Goal: Complete application form

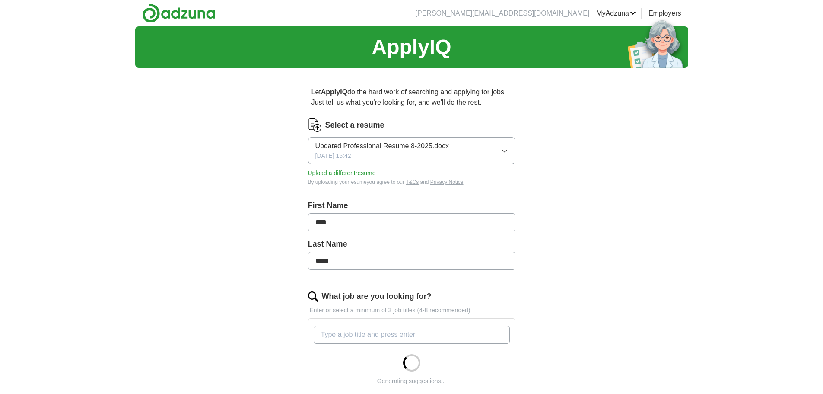
click at [535, 15] on li "[PERSON_NAME][EMAIL_ADDRESS][DOMAIN_NAME]" at bounding box center [503, 13] width 174 height 10
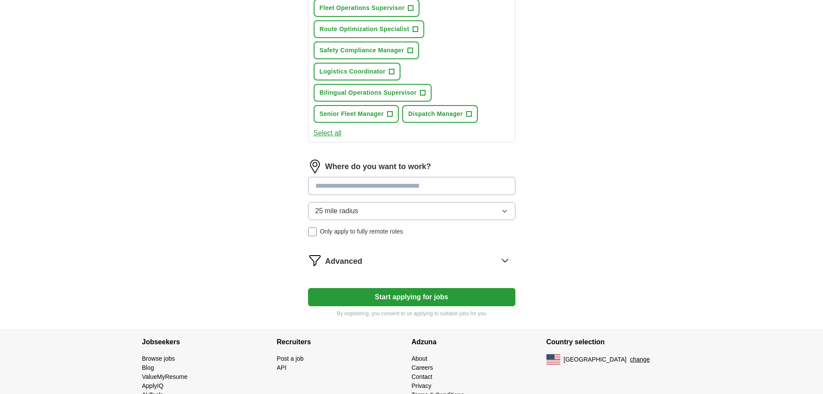
scroll to position [432, 0]
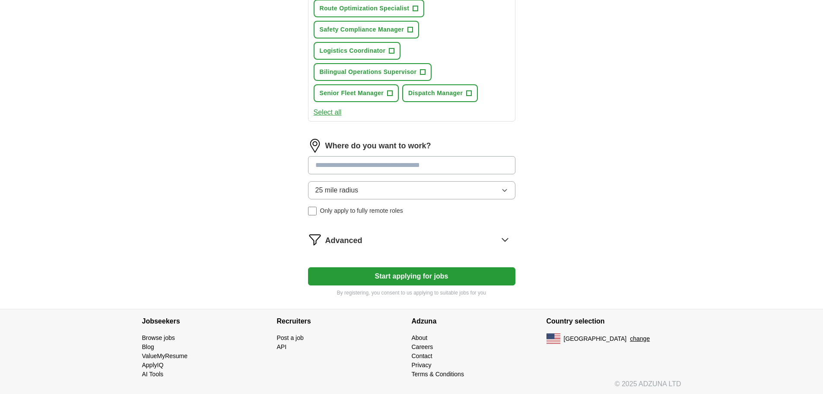
click at [492, 197] on button "25 mile radius" at bounding box center [411, 190] width 207 height 18
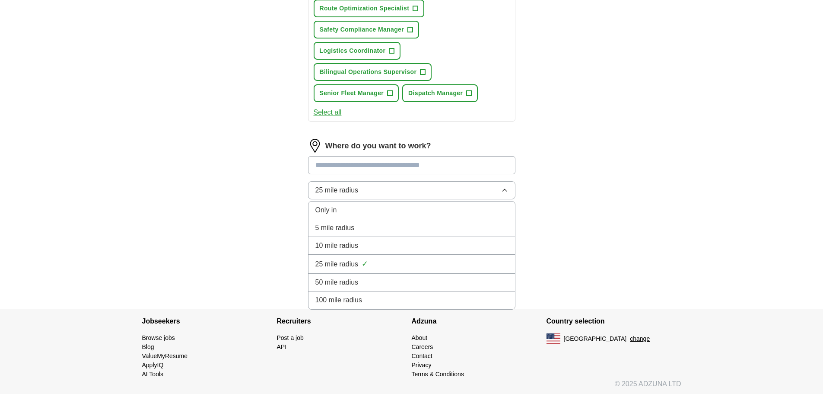
click at [426, 279] on div "50 mile radius" at bounding box center [411, 282] width 193 height 10
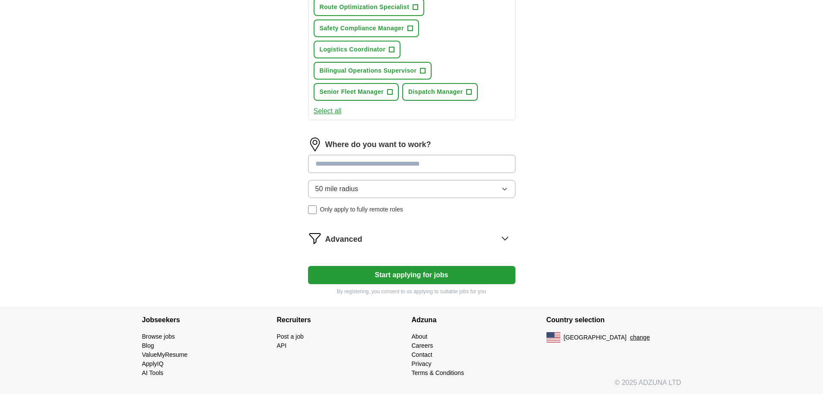
scroll to position [434, 0]
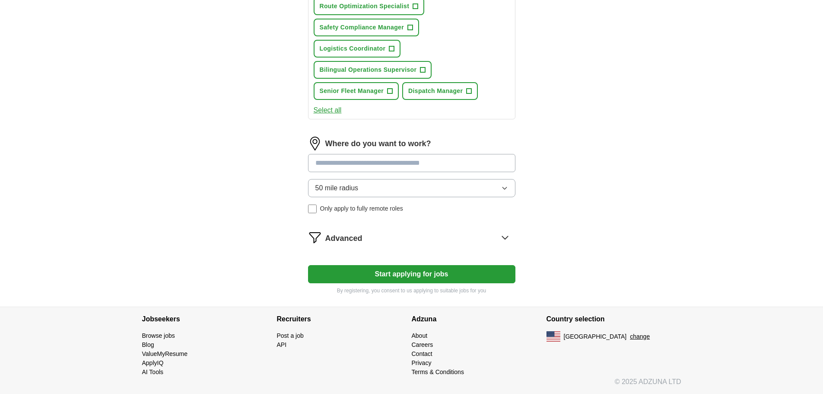
click at [504, 236] on icon at bounding box center [505, 237] width 14 height 14
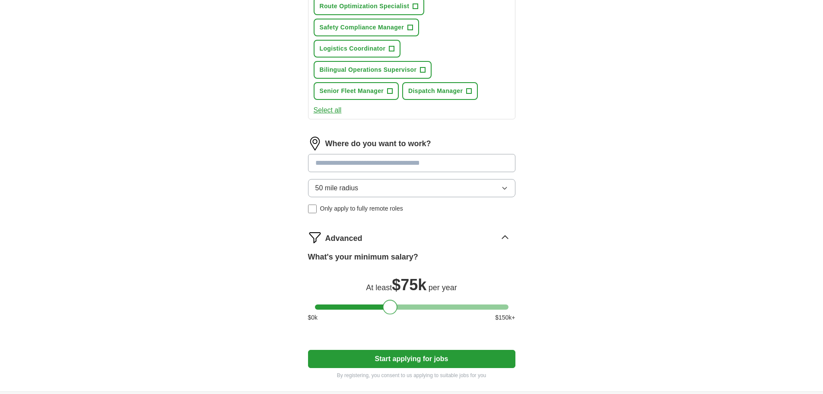
drag, startPoint x: 319, startPoint y: 309, endPoint x: 388, endPoint y: 310, distance: 68.7
click at [388, 310] on div at bounding box center [390, 306] width 15 height 15
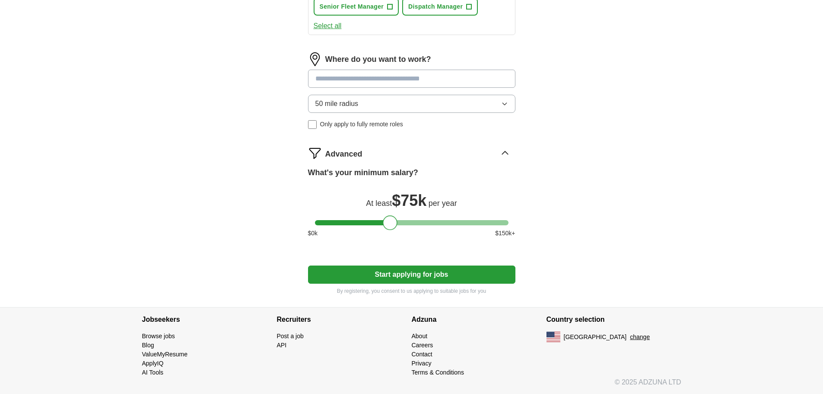
scroll to position [519, 0]
click at [379, 274] on button "Start applying for jobs" at bounding box center [411, 274] width 207 height 18
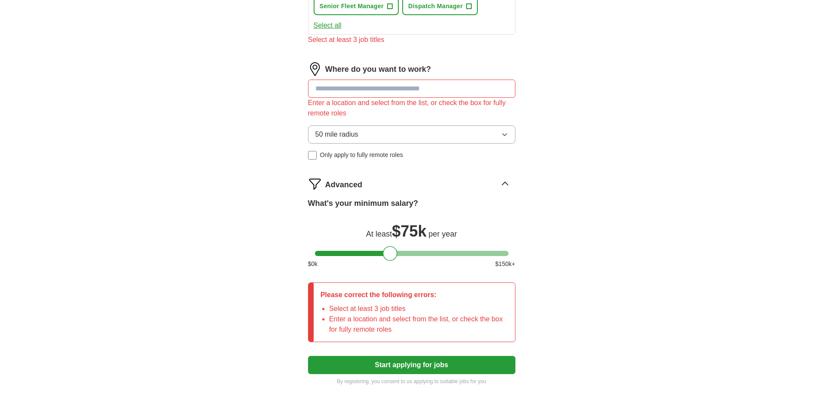
click at [365, 95] on input at bounding box center [411, 88] width 207 height 18
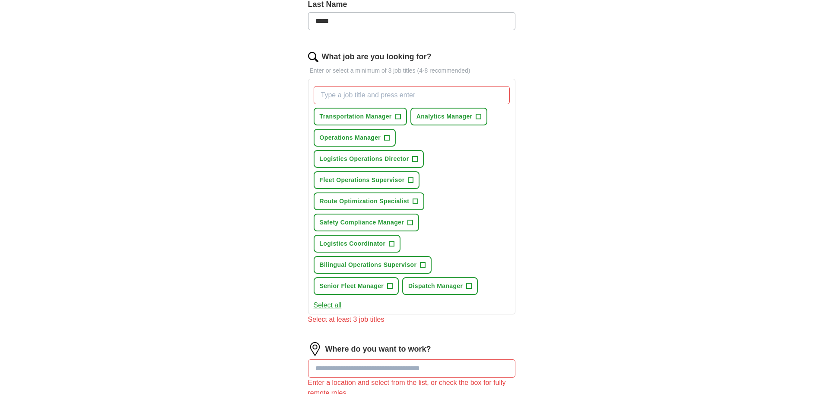
scroll to position [216, 0]
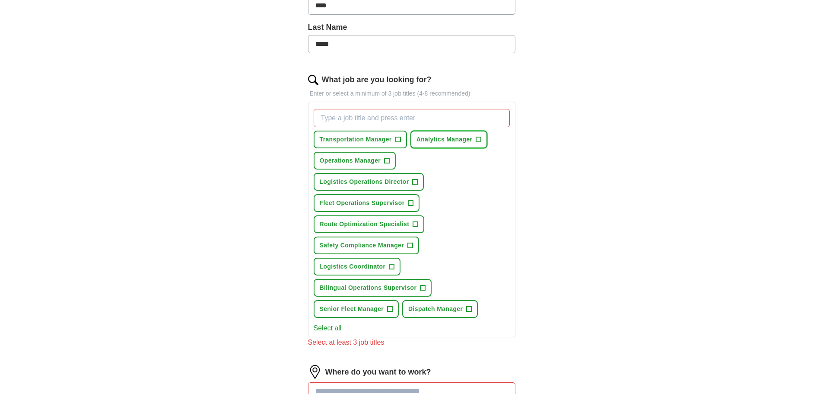
click at [478, 140] on span "+" at bounding box center [478, 139] width 5 height 7
click at [381, 160] on button "Operations Manager +" at bounding box center [355, 161] width 83 height 18
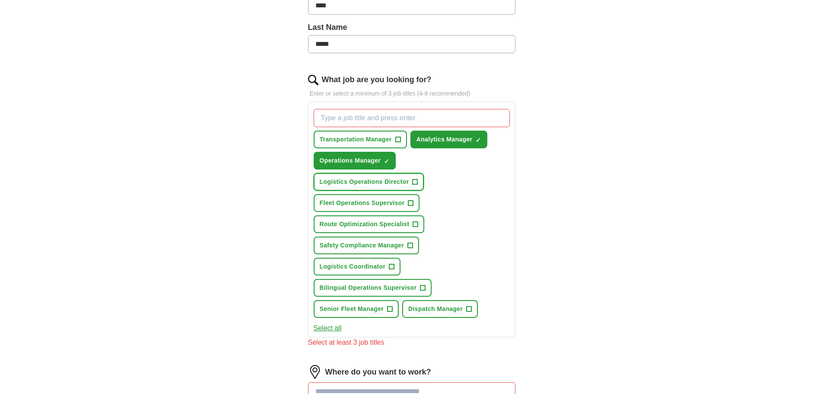
click at [374, 178] on span "Logistics Operations Director" at bounding box center [364, 181] width 89 height 9
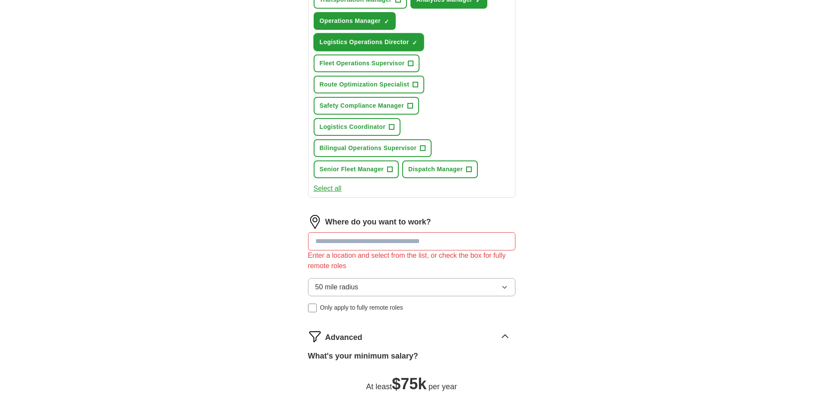
scroll to position [389, 0]
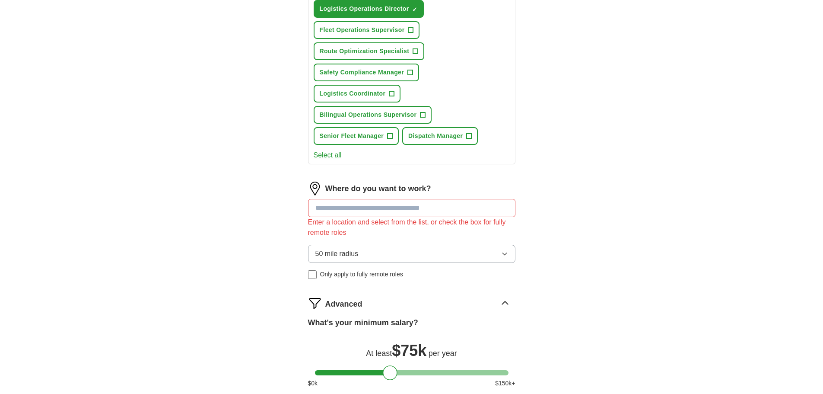
click at [382, 209] on input at bounding box center [411, 208] width 207 height 18
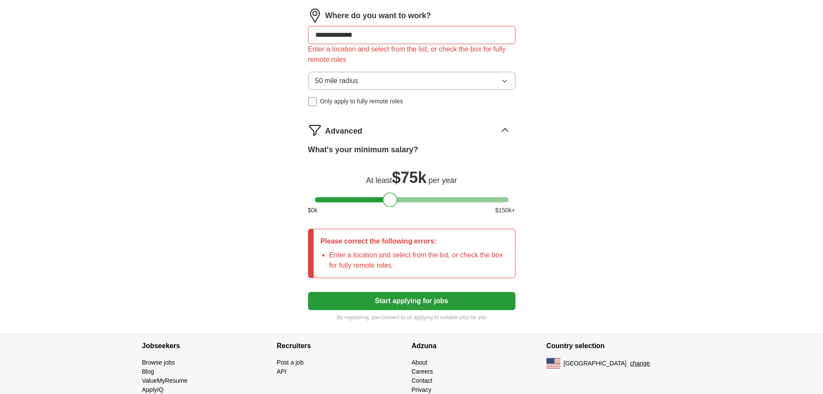
scroll to position [589, 0]
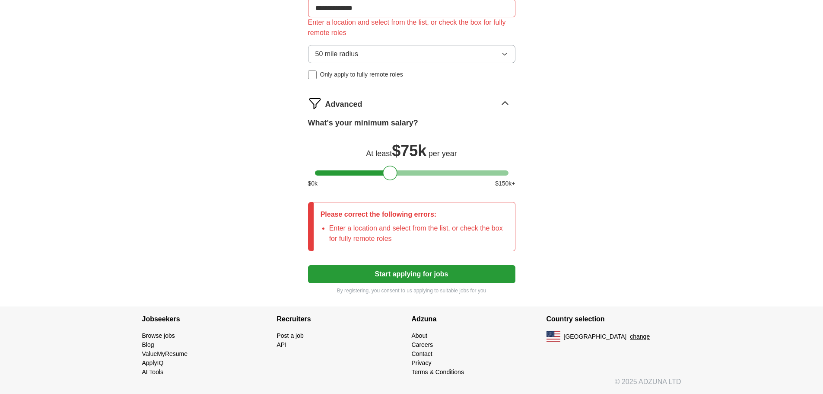
click at [402, 275] on button "Start applying for jobs" at bounding box center [411, 274] width 207 height 18
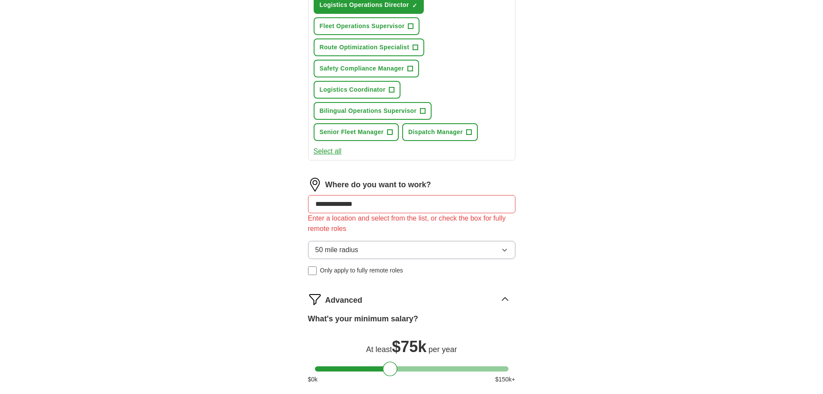
scroll to position [373, 0]
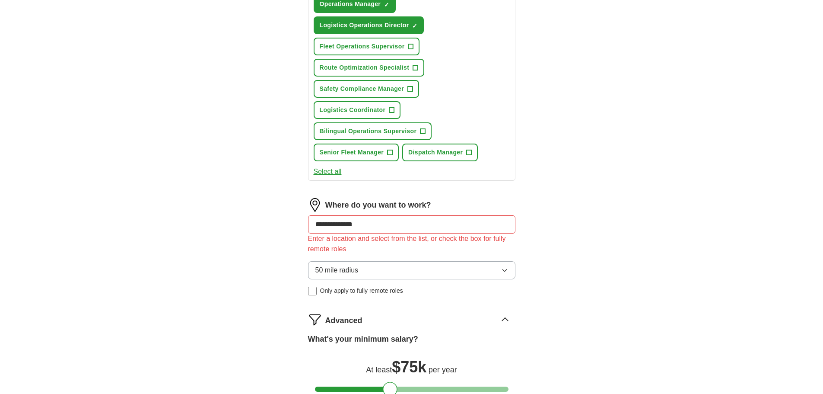
click at [361, 228] on input "**********" at bounding box center [411, 224] width 207 height 18
drag, startPoint x: 333, startPoint y: 225, endPoint x: 301, endPoint y: 224, distance: 32.8
click at [301, 224] on div "**********" at bounding box center [411, 112] width 276 height 820
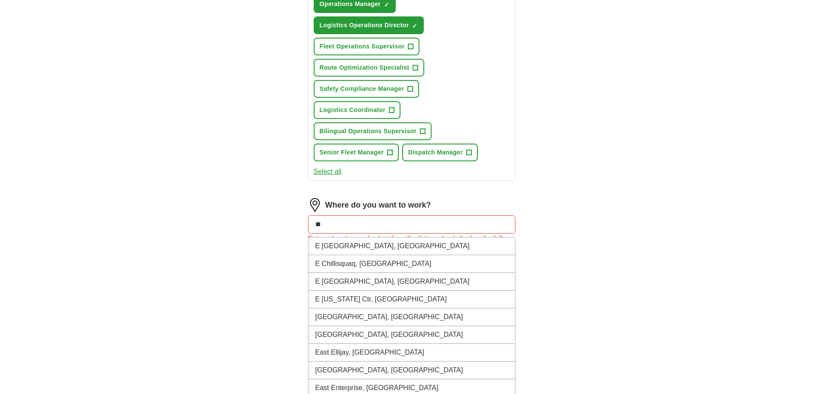
type input "*"
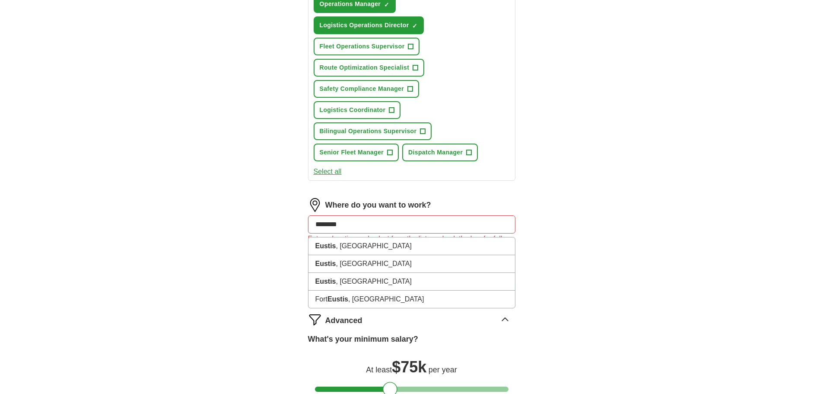
type input "*********"
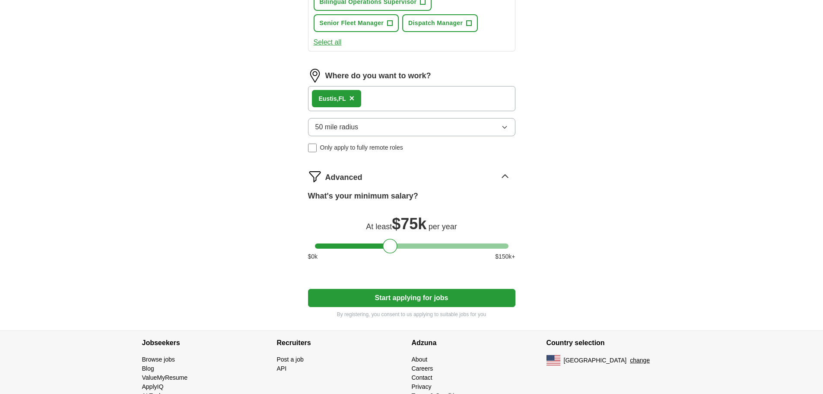
scroll to position [502, 0]
click at [394, 248] on div at bounding box center [393, 245] width 15 height 15
click at [409, 298] on button "Start applying for jobs" at bounding box center [411, 297] width 207 height 18
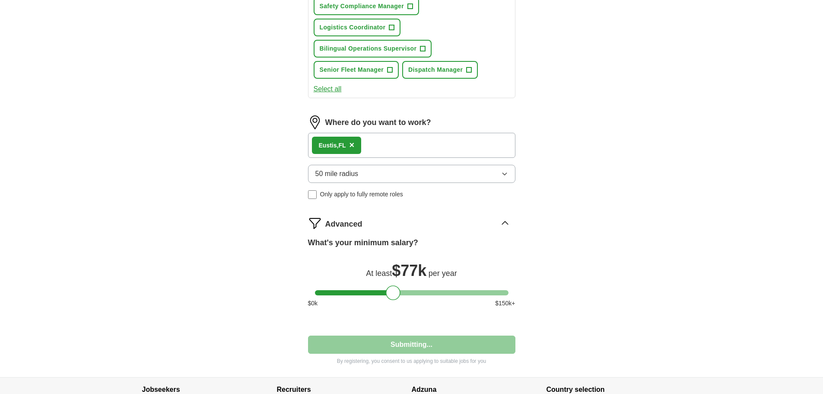
select select "**"
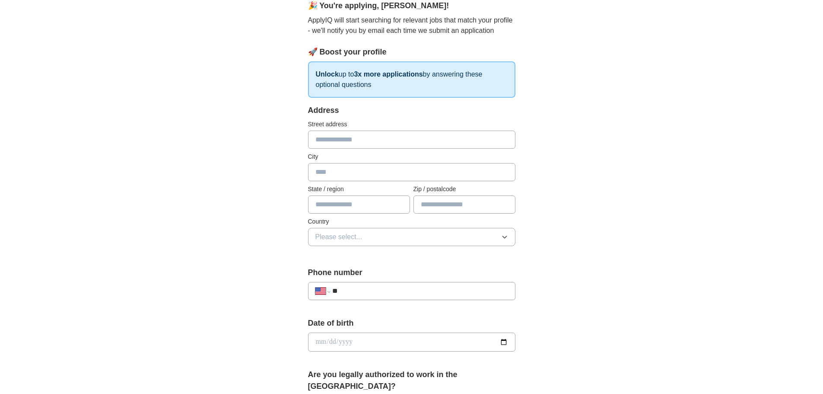
scroll to position [86, 0]
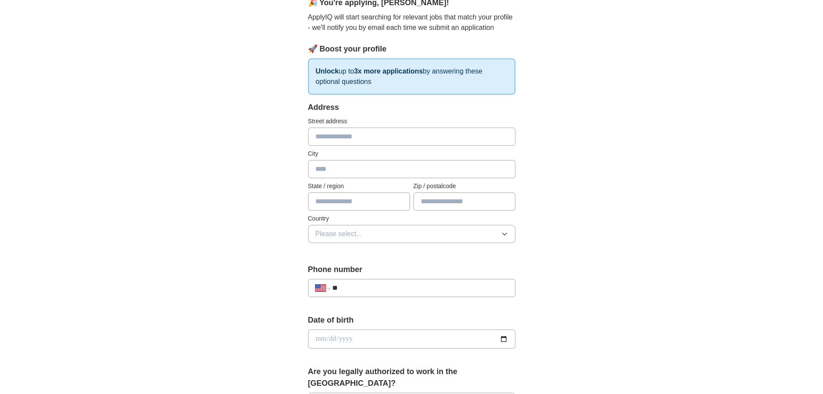
click at [330, 141] on input "text" at bounding box center [411, 136] width 207 height 18
type input "**********"
click at [359, 171] on input "text" at bounding box center [411, 169] width 207 height 18
type input "******"
click at [333, 203] on input "text" at bounding box center [359, 201] width 102 height 18
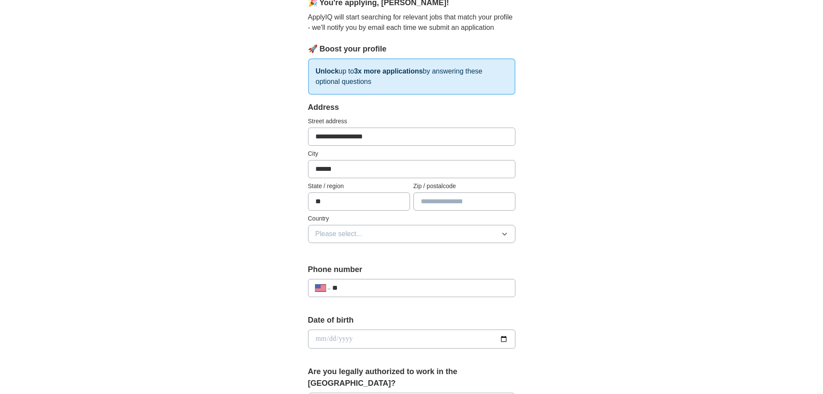
type input "**"
click at [433, 199] on input "text" at bounding box center [464, 201] width 102 height 18
type input "*****"
click at [377, 235] on button "Please select..." at bounding box center [411, 234] width 207 height 18
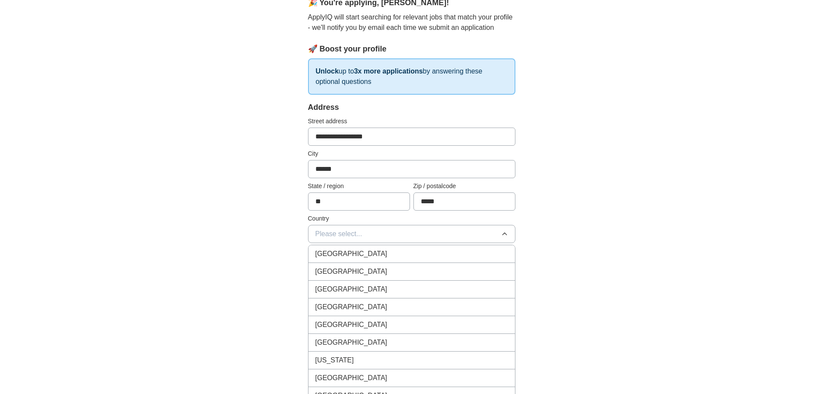
click at [356, 270] on span "[GEOGRAPHIC_DATA]" at bounding box center [351, 271] width 72 height 10
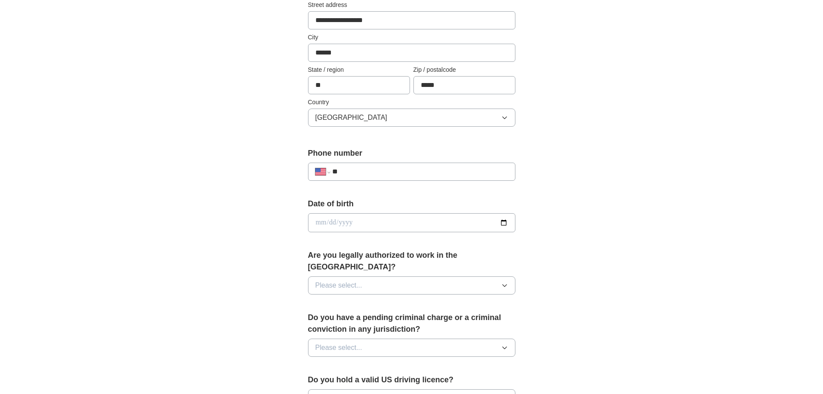
scroll to position [216, 0]
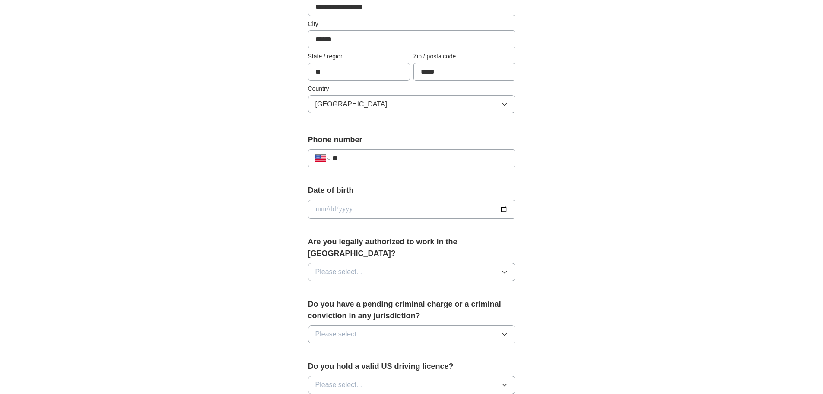
click at [362, 160] on input "**" at bounding box center [419, 158] width 175 height 10
type input "**********"
click at [369, 212] on input "date" at bounding box center [411, 209] width 207 height 19
type input "**********"
click at [358, 267] on span "Please select..." at bounding box center [338, 272] width 47 height 10
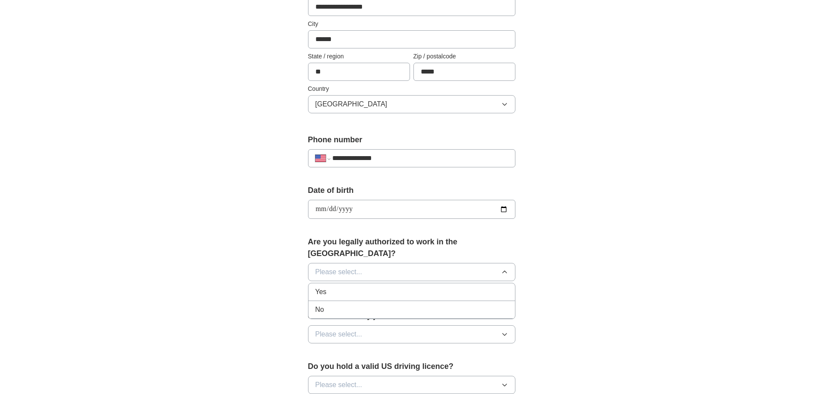
click at [337, 286] on div "Yes" at bounding box center [411, 291] width 193 height 10
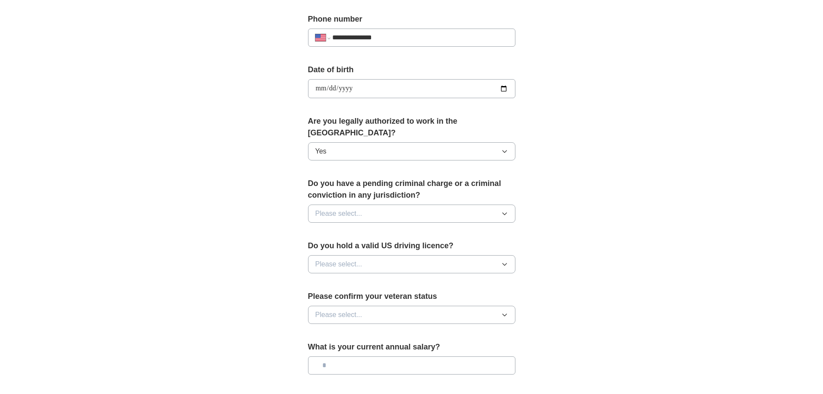
scroll to position [346, 0]
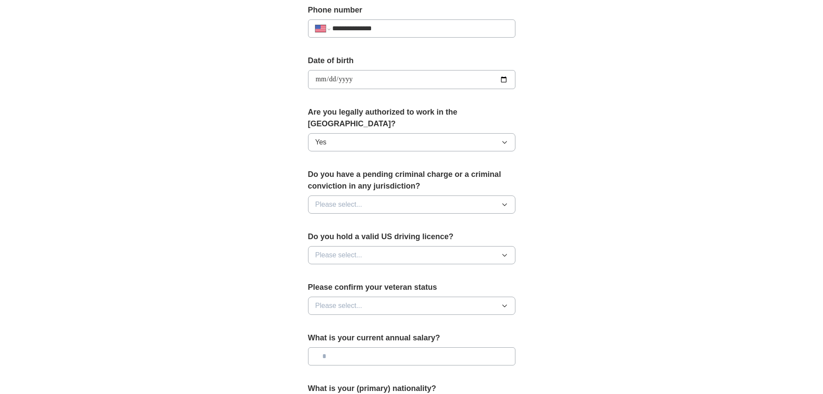
click at [352, 199] on span "Please select..." at bounding box center [338, 204] width 47 height 10
click at [338, 237] on div "No" at bounding box center [411, 242] width 193 height 10
click at [341, 250] on span "Please select..." at bounding box center [338, 255] width 47 height 10
click at [329, 270] on div "Yes" at bounding box center [411, 275] width 193 height 10
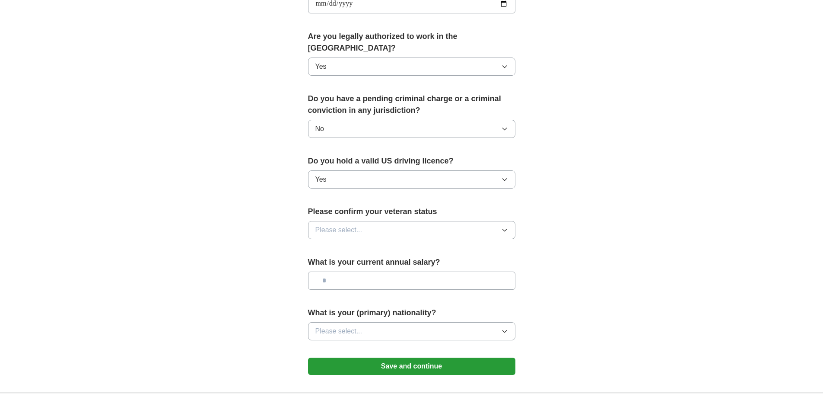
scroll to position [432, 0]
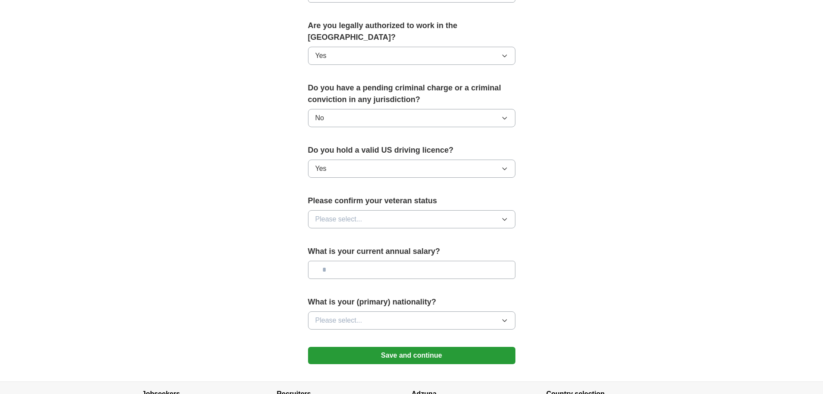
click at [346, 214] on span "Please select..." at bounding box center [338, 219] width 47 height 10
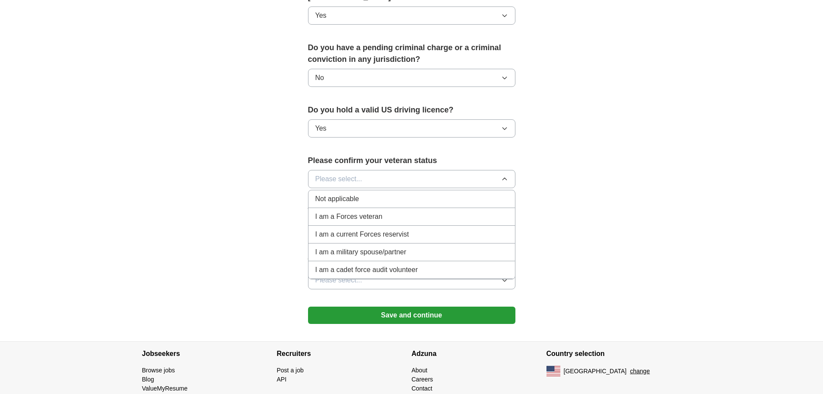
scroll to position [452, 0]
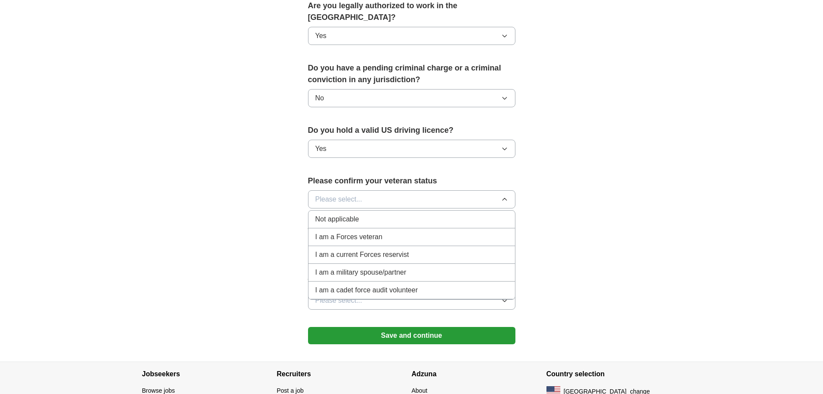
click at [339, 214] on span "Not applicable" at bounding box center [337, 219] width 44 height 10
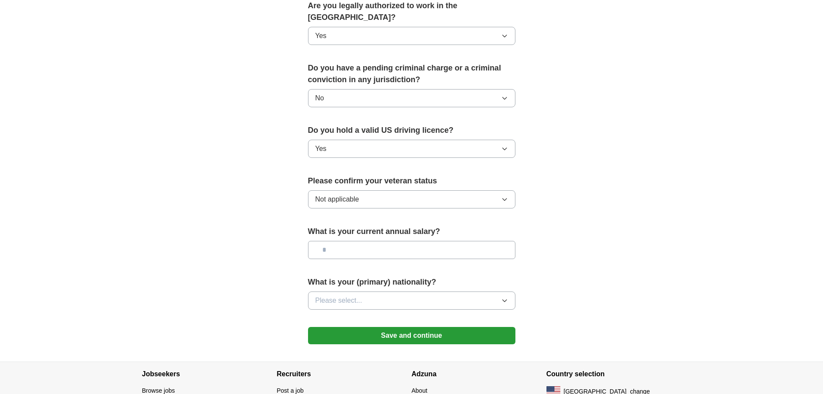
click at [353, 241] on input "text" at bounding box center [411, 250] width 207 height 18
type input "*******"
click at [385, 291] on button "Please select..." at bounding box center [411, 300] width 207 height 18
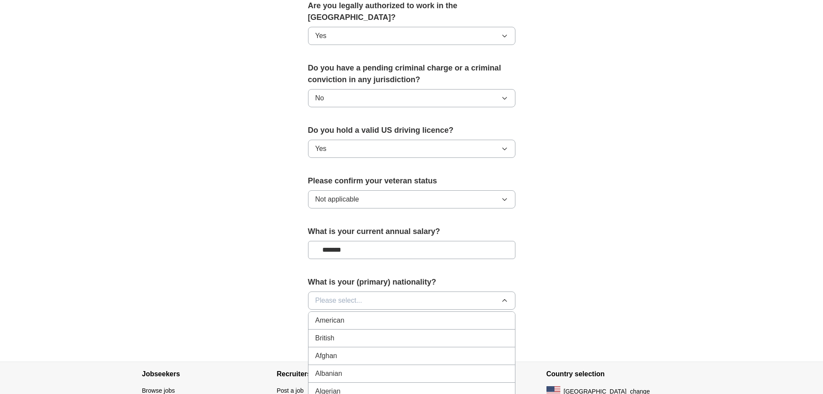
click at [381, 315] on div "American" at bounding box center [411, 320] width 193 height 10
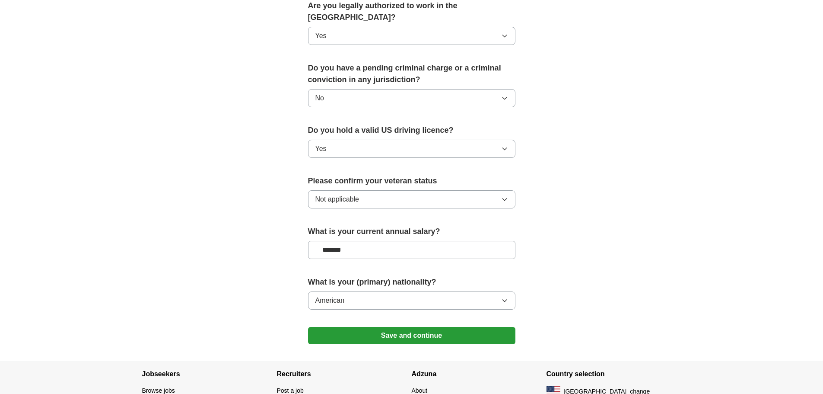
click at [387, 327] on button "Save and continue" at bounding box center [411, 335] width 207 height 17
